Goal: Information Seeking & Learning: Learn about a topic

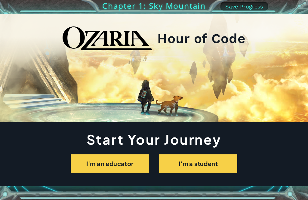
click at [181, 164] on button "I'm a student" at bounding box center [198, 163] width 78 height 19
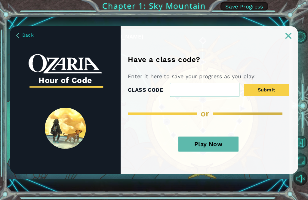
click at [191, 90] on input "CLASS CODE" at bounding box center [205, 90] width 70 height 14
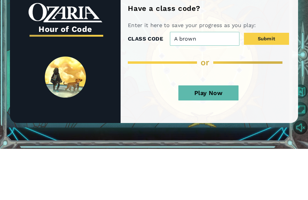
type input "A"
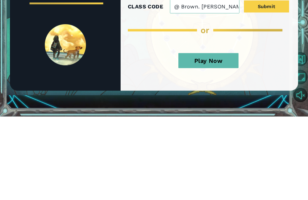
type input "@ Brown. [PERSON_NAME]"
click at [198, 137] on button "Play Now" at bounding box center [209, 144] width 60 height 15
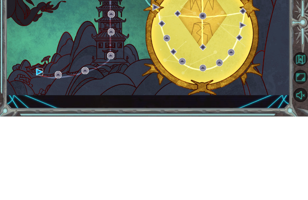
scroll to position [19, 0]
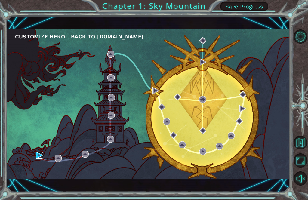
click at [39, 155] on img at bounding box center [39, 155] width 7 height 7
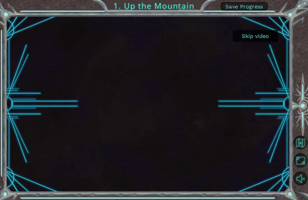
click at [35, 189] on div at bounding box center [148, 104] width 284 height 176
click at [36, 192] on div "Skip video 1. Up the Mountain Save Progress" at bounding box center [154, 100] width 308 height 200
click at [37, 193] on div "Skip video 1. Up the Mountain Save Progress" at bounding box center [154, 100] width 308 height 200
click at [36, 195] on div "Skip video 1. Up the Mountain Save Progress" at bounding box center [154, 100] width 308 height 200
click at [33, 193] on div "Skip video 1. Up the Mountain Save Progress" at bounding box center [154, 100] width 308 height 200
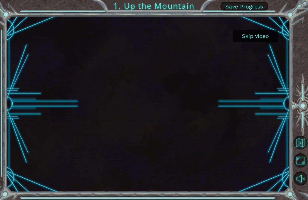
click at [37, 192] on div "Skip video 1. Up the Mountain Save Progress" at bounding box center [154, 100] width 308 height 200
click at [33, 197] on div "Skip video 1. Up the Mountain Save Progress" at bounding box center [154, 100] width 308 height 200
click at [38, 194] on div "Skip video 1. Up the Mountain Save Progress" at bounding box center [154, 100] width 308 height 200
click at [32, 194] on div "Skip video 1. Up the Mountain Save Progress" at bounding box center [154, 100] width 308 height 200
click at [35, 193] on div "Skip video 1. Up the Mountain Save Progress" at bounding box center [154, 100] width 308 height 200
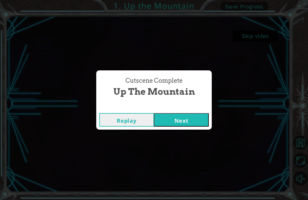
click at [172, 137] on div "Cutscene Complete Up the Mountain Replay Next" at bounding box center [154, 100] width 308 height 200
click at [171, 137] on div "Cutscene Complete Up the Mountain Replay Next" at bounding box center [154, 100] width 308 height 200
click at [143, 140] on div "Cutscene Complete Up the Mountain Replay Next" at bounding box center [154, 100] width 308 height 200
click at [171, 138] on div "Cutscene Complete Up the Mountain Replay Next" at bounding box center [154, 100] width 308 height 200
click at [160, 136] on div "Cutscene Complete Up the Mountain Replay Next" at bounding box center [154, 100] width 308 height 200
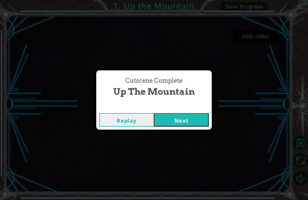
click at [170, 137] on div "Cutscene Complete Up the Mountain Replay Next" at bounding box center [154, 100] width 308 height 200
click at [174, 137] on div "Cutscene Complete Up the Mountain Replay Next" at bounding box center [154, 100] width 308 height 200
click at [170, 136] on div "Cutscene Complete Up the Mountain Replay Next" at bounding box center [154, 100] width 308 height 200
click at [170, 138] on div "Cutscene Complete Up the Mountain Replay Next" at bounding box center [154, 100] width 308 height 200
click at [173, 140] on div "Cutscene Complete Up the Mountain Replay Next" at bounding box center [154, 100] width 308 height 200
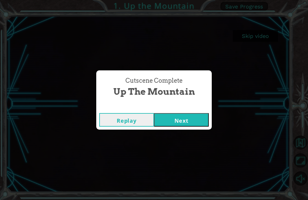
click at [173, 139] on div "Cutscene Complete Up the Mountain Replay Next" at bounding box center [154, 100] width 308 height 200
click at [173, 140] on div "Cutscene Complete Up the Mountain Replay Next" at bounding box center [154, 100] width 308 height 200
click at [175, 140] on div "Cutscene Complete Up the Mountain Replay Next" at bounding box center [154, 100] width 308 height 200
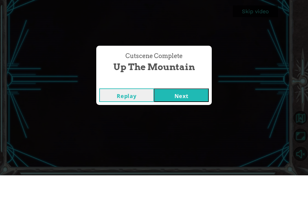
scroll to position [19, 0]
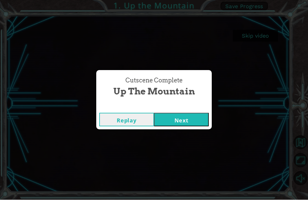
click at [174, 121] on button "Next" at bounding box center [181, 120] width 55 height 14
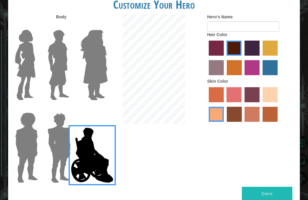
click at [219, 56] on label "paprika hair color" at bounding box center [216, 48] width 15 height 15
click at [207, 58] on input "paprika hair color" at bounding box center [207, 58] width 0 height 0
radio input "true"
click at [63, 136] on img at bounding box center [59, 147] width 28 height 75
click at [69, 109] on input "Hero Garnet" at bounding box center [69, 109] width 0 height 0
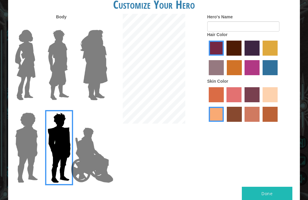
click at [33, 134] on img at bounding box center [27, 147] width 28 height 75
click at [36, 109] on input "Hero Steven" at bounding box center [36, 109] width 0 height 0
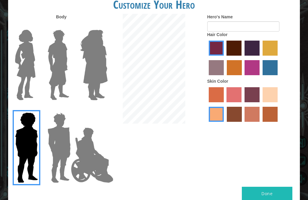
click at [34, 74] on img at bounding box center [25, 64] width 25 height 75
click at [36, 26] on input "Hero Connie" at bounding box center [36, 26] width 0 height 0
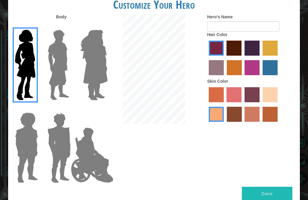
click at [64, 83] on img at bounding box center [58, 64] width 27 height 75
click at [69, 26] on input "Hero Lars" at bounding box center [69, 26] width 0 height 0
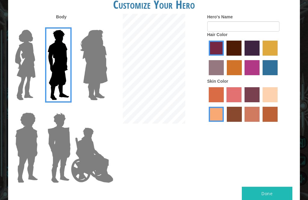
click at [95, 78] on img at bounding box center [94, 64] width 33 height 75
click at [101, 26] on input "Hero Amethyst" at bounding box center [101, 26] width 0 height 0
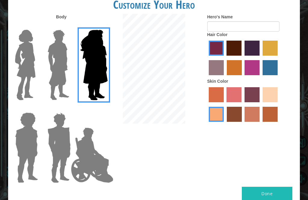
click at [37, 70] on img at bounding box center [25, 64] width 25 height 75
click at [36, 26] on input "Hero Connie" at bounding box center [36, 26] width 0 height 0
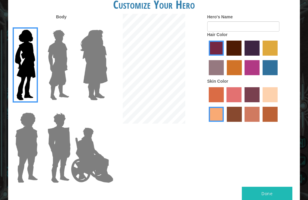
click at [242, 54] on label "maroon hair color" at bounding box center [234, 48] width 15 height 15
click at [225, 58] on input "maroon hair color" at bounding box center [225, 58] width 0 height 0
radio input "true"
click at [224, 75] on label "bazaar hair color" at bounding box center [216, 67] width 15 height 15
click at [279, 58] on input "bazaar hair color" at bounding box center [279, 58] width 0 height 0
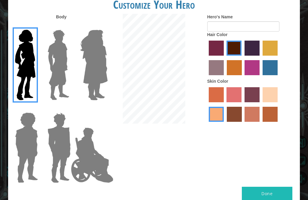
radio input "true"
click at [242, 70] on label "gold drop hair color" at bounding box center [234, 67] width 15 height 15
click at [225, 77] on input "gold drop hair color" at bounding box center [225, 77] width 0 height 0
radio input "true"
click at [263, 102] on label "sandy beach skin color" at bounding box center [270, 94] width 15 height 15
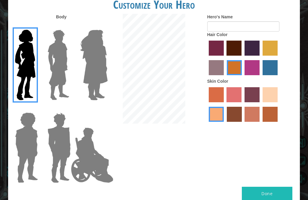
click at [261, 104] on input "sandy beach skin color" at bounding box center [261, 104] width 0 height 0
radio input "true"
click at [260, 67] on label "medium red violet hair color" at bounding box center [252, 67] width 15 height 15
click at [243, 77] on input "medium red violet hair color" at bounding box center [243, 77] width 0 height 0
radio input "true"
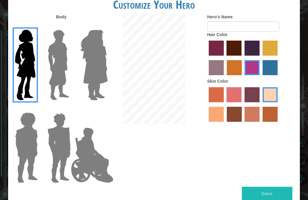
click at [266, 187] on button "Done" at bounding box center [267, 194] width 51 height 14
type input "L"
type input "T"
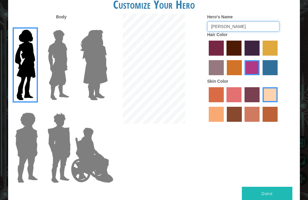
type input "[PERSON_NAME]"
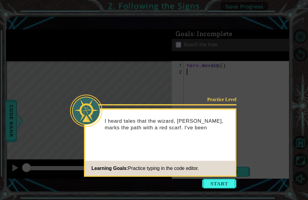
click at [221, 157] on div "Practice Level I heard tales that the wizard, [PERSON_NAME], marks the path wit…" at bounding box center [160, 143] width 153 height 68
click at [221, 179] on button "Start" at bounding box center [219, 184] width 34 height 10
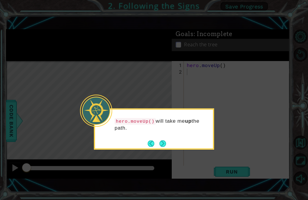
click at [164, 140] on button "Next" at bounding box center [163, 143] width 7 height 7
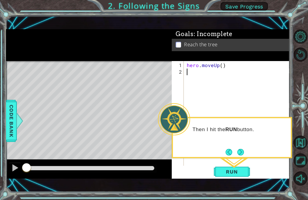
click at [246, 129] on div "Then I hit the RUN button." at bounding box center [232, 137] width 120 height 41
click at [243, 149] on button "Next" at bounding box center [241, 152] width 7 height 7
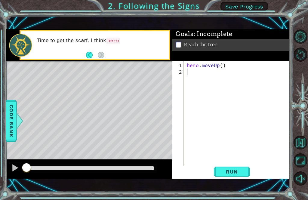
click at [228, 178] on button "Run" at bounding box center [232, 172] width 36 height 12
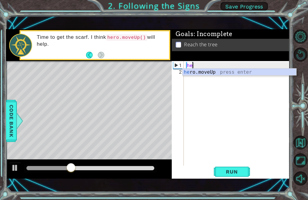
type textarea "h"
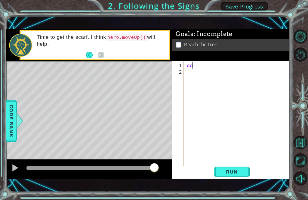
type textarea "d"
type textarea "move up once"
